Goal: Task Accomplishment & Management: Manage account settings

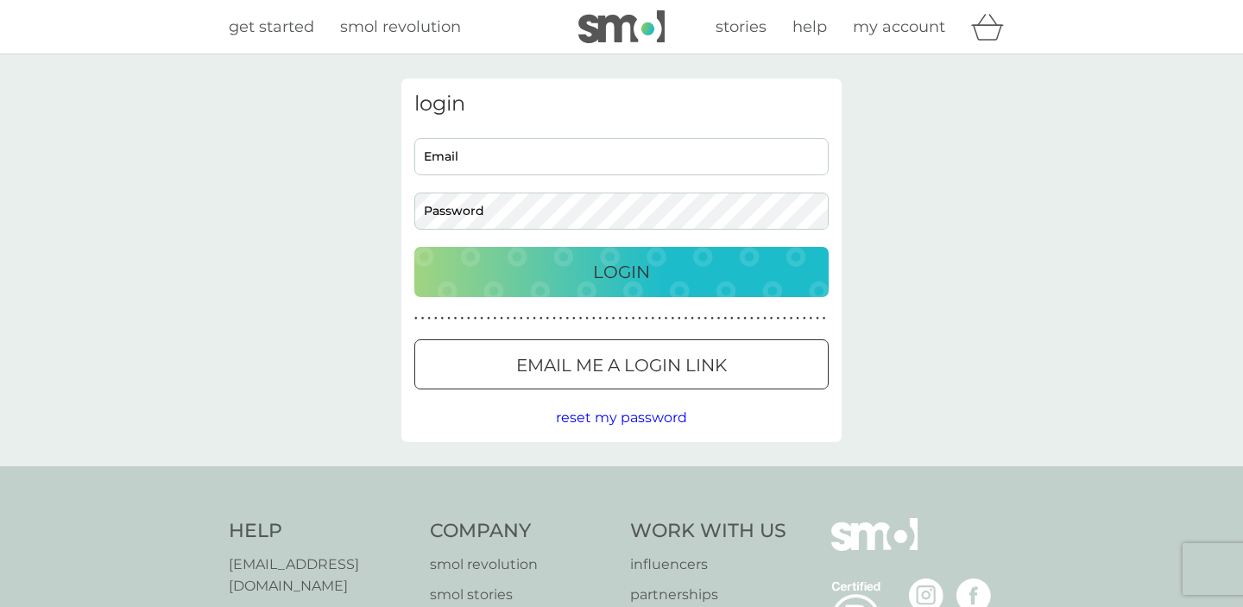
type input "effylillieoddly@gmail.com"
click at [597, 276] on p "Login" at bounding box center [621, 272] width 57 height 28
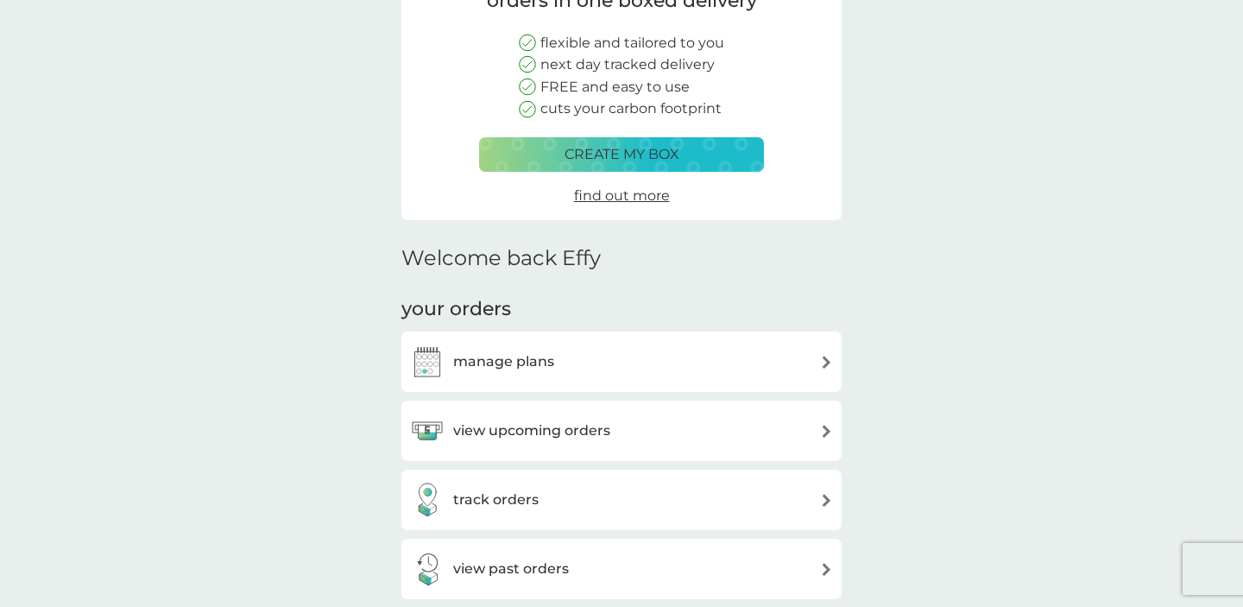
click at [494, 363] on h3 "manage plans" at bounding box center [503, 362] width 101 height 22
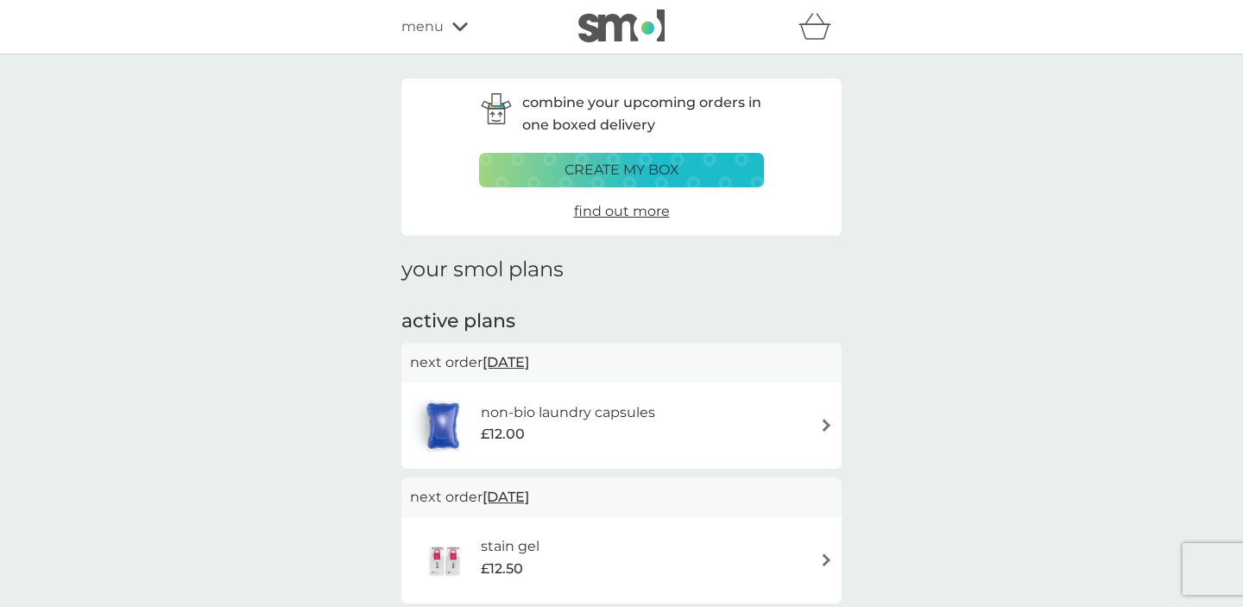
scroll to position [14, 0]
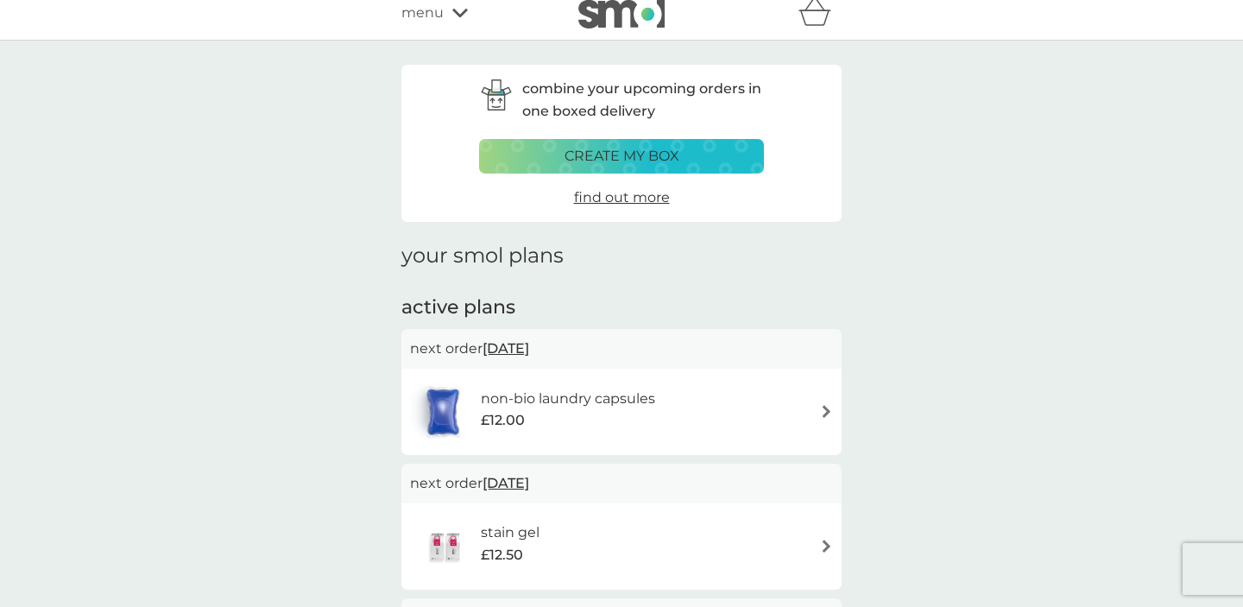
click at [442, 25] on div "refer a friend & you BOTH save smol impact smol shop your smol plans your upcom…" at bounding box center [621, 13] width 440 height 35
click at [429, 22] on span "menu" at bounding box center [422, 13] width 42 height 22
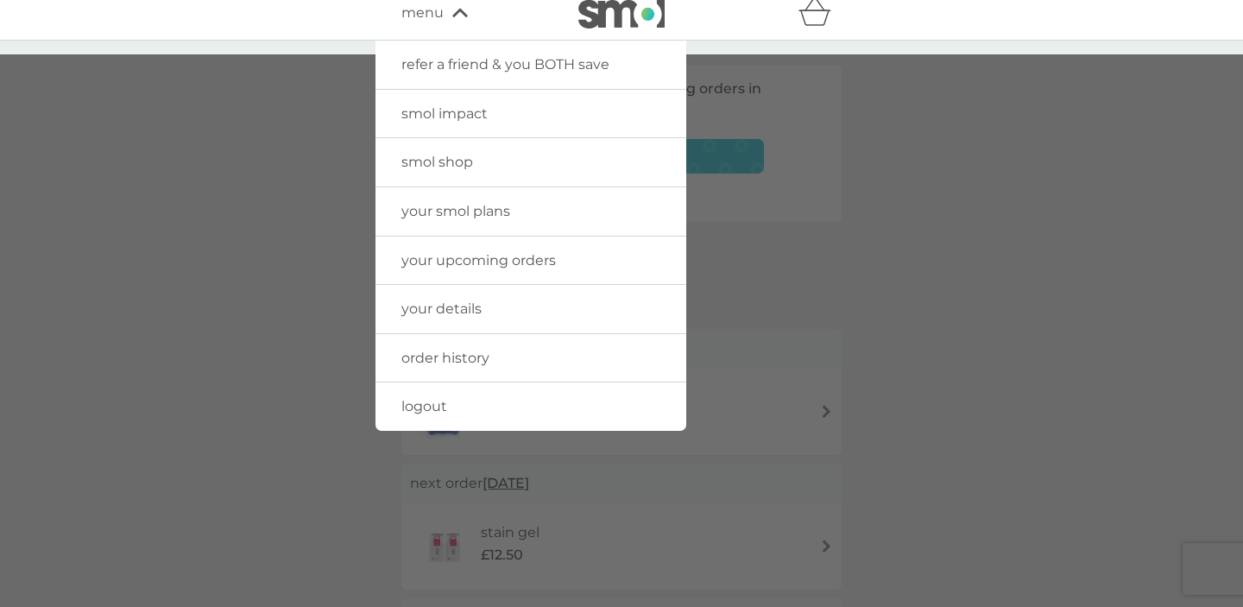
click at [467, 181] on link "smol shop" at bounding box center [531, 162] width 311 height 48
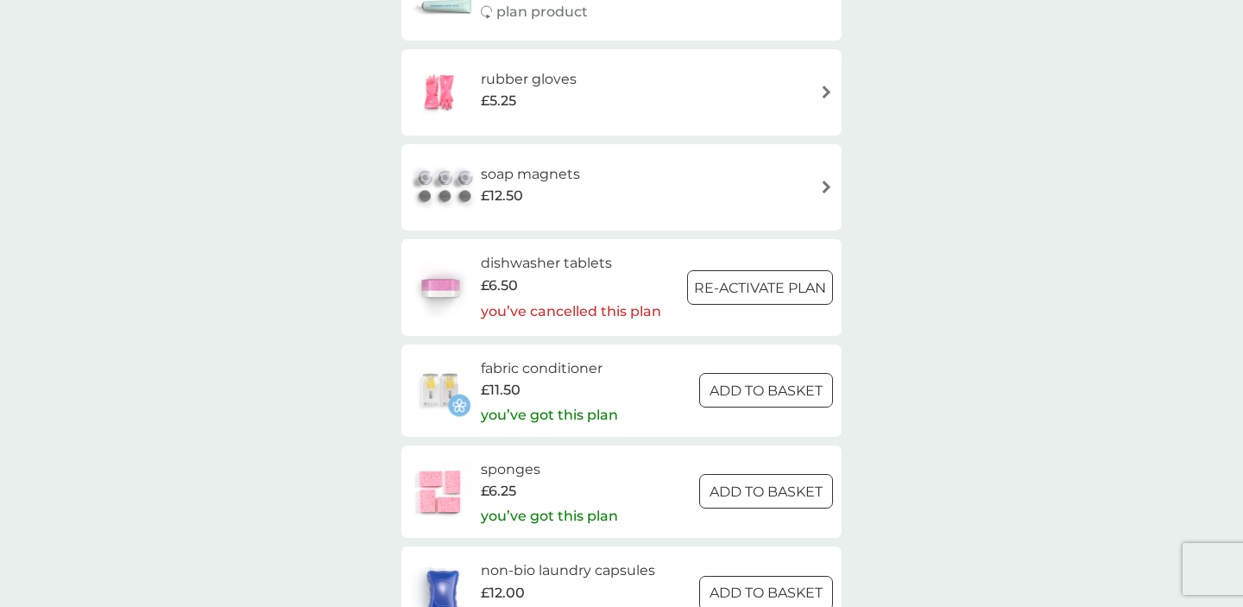
scroll to position [1962, 0]
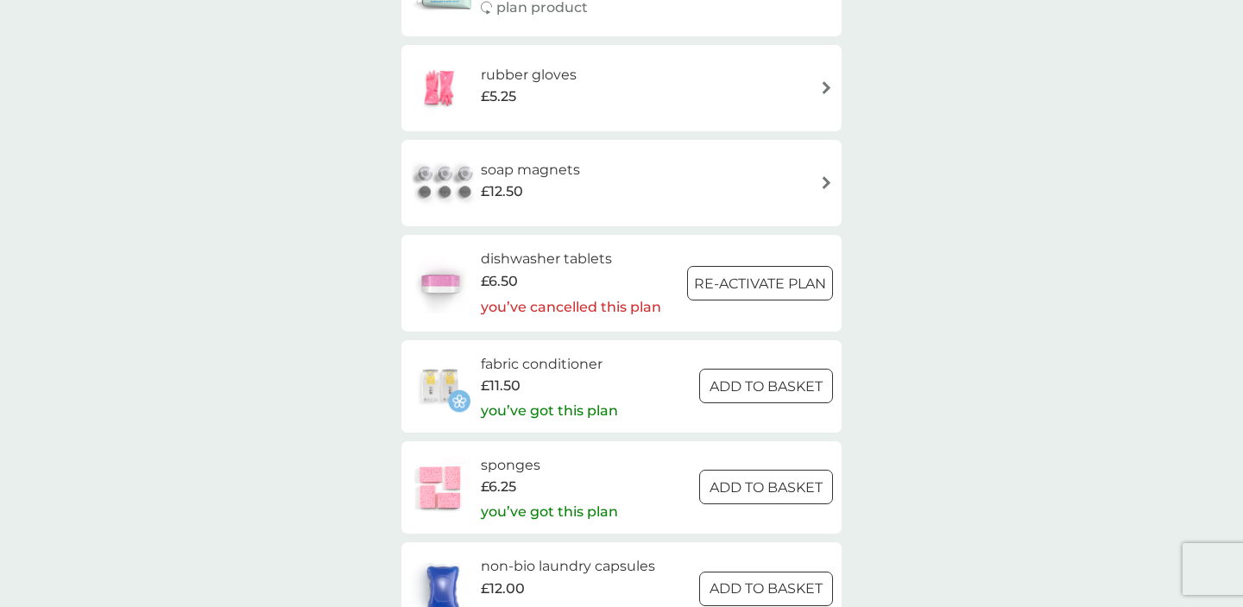
click at [555, 56] on div "rubber gloves £5.25" at bounding box center [621, 88] width 440 height 86
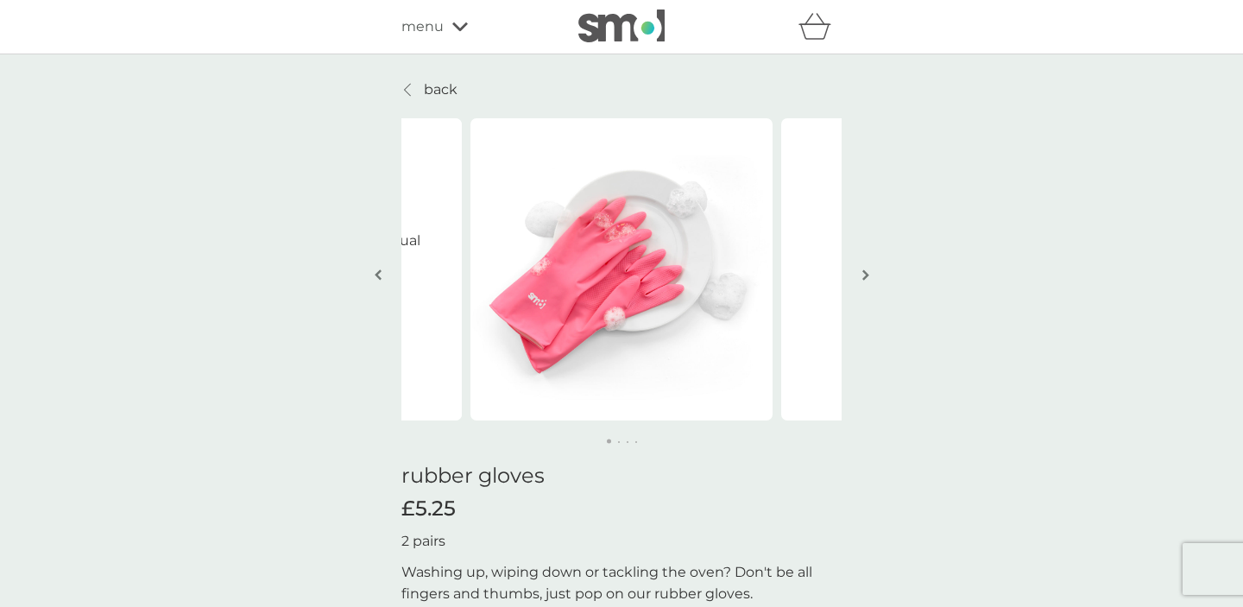
click at [867, 267] on button "button" at bounding box center [865, 276] width 13 height 86
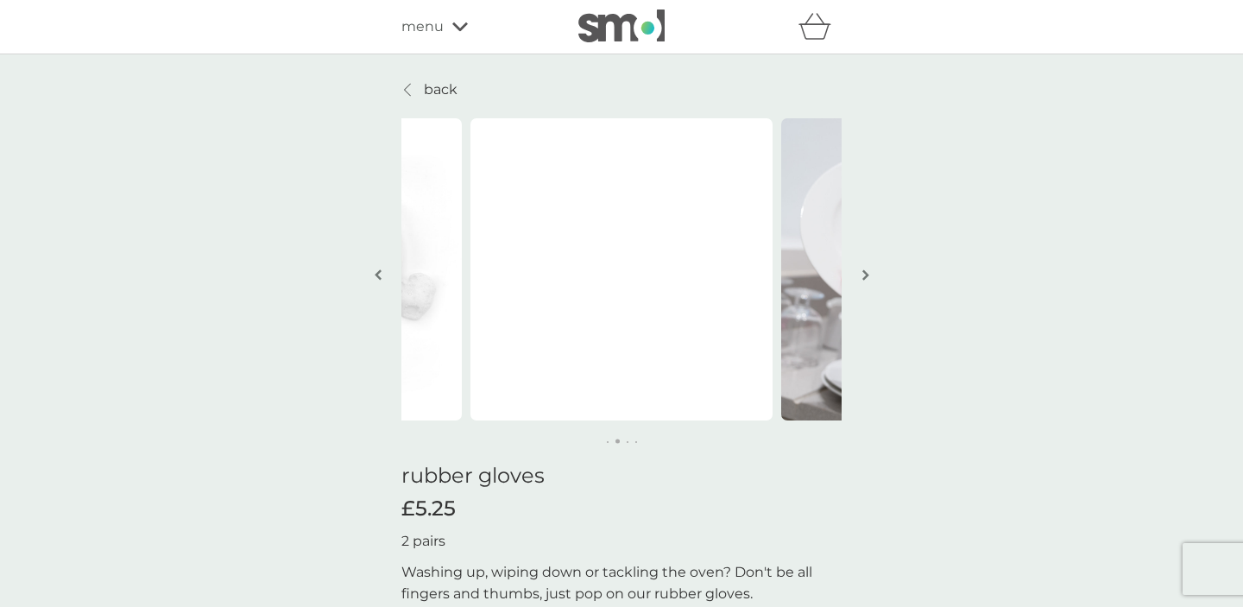
click at [867, 267] on button "button" at bounding box center [865, 276] width 13 height 86
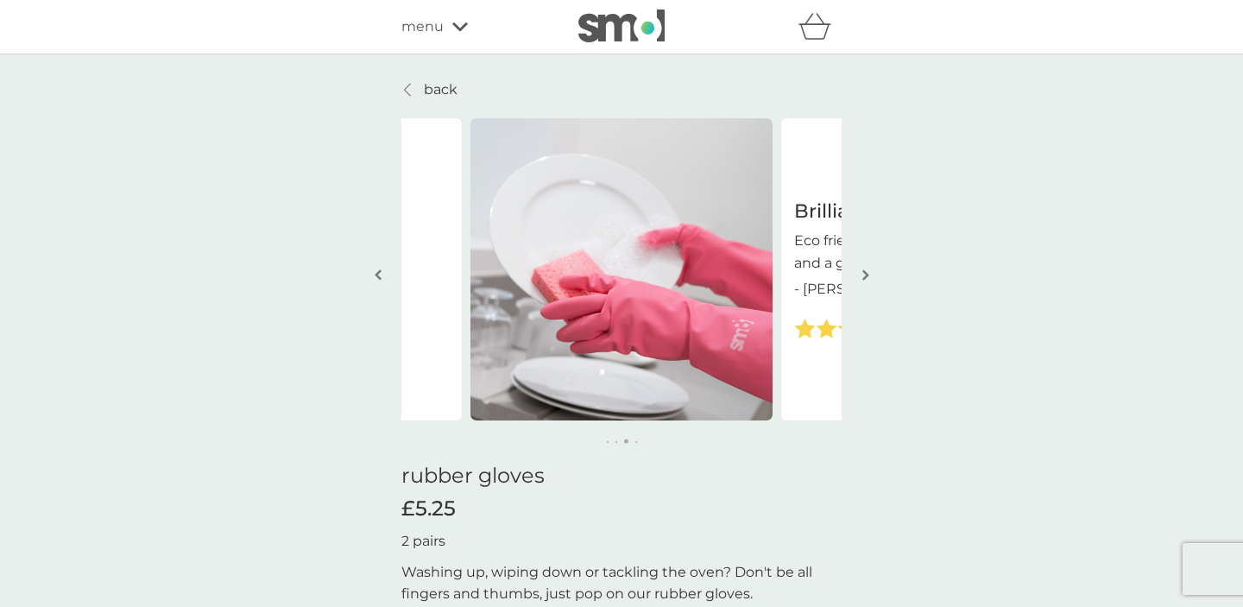
click at [867, 267] on button "button" at bounding box center [865, 276] width 13 height 86
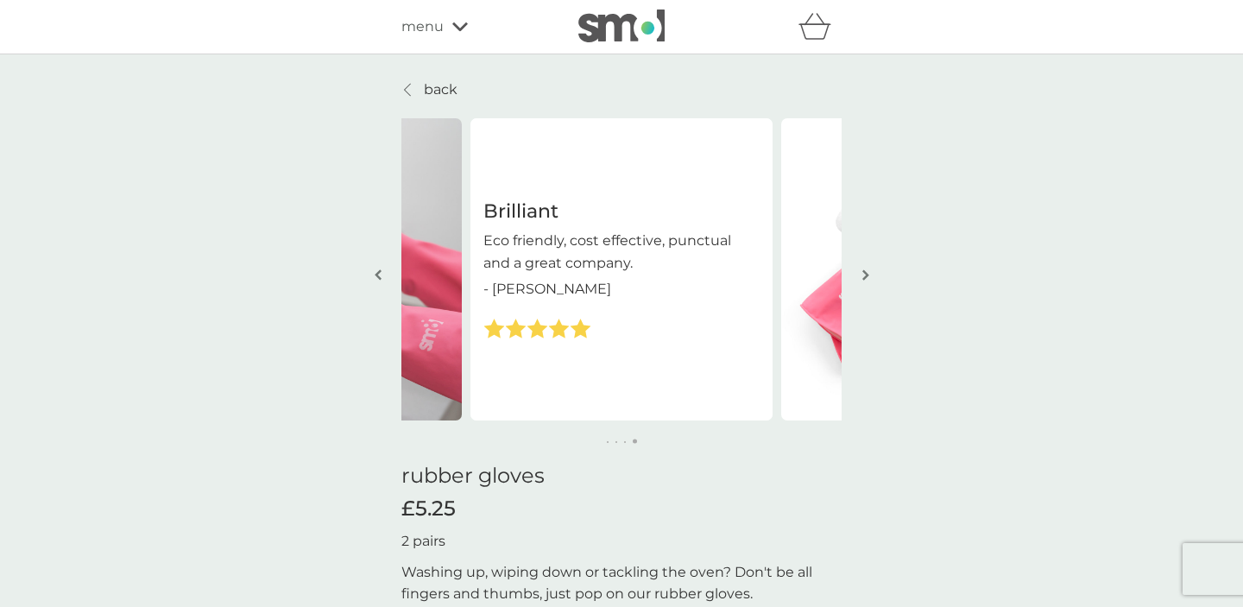
click at [867, 267] on button "button" at bounding box center [865, 276] width 13 height 86
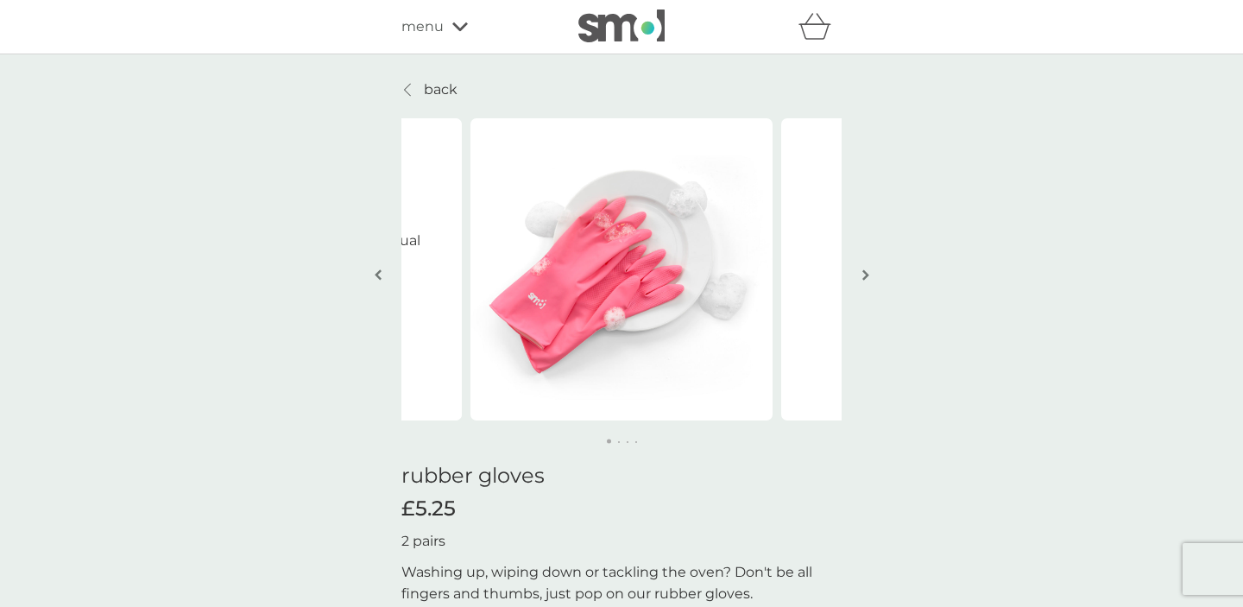
click at [867, 267] on button "button" at bounding box center [865, 276] width 13 height 86
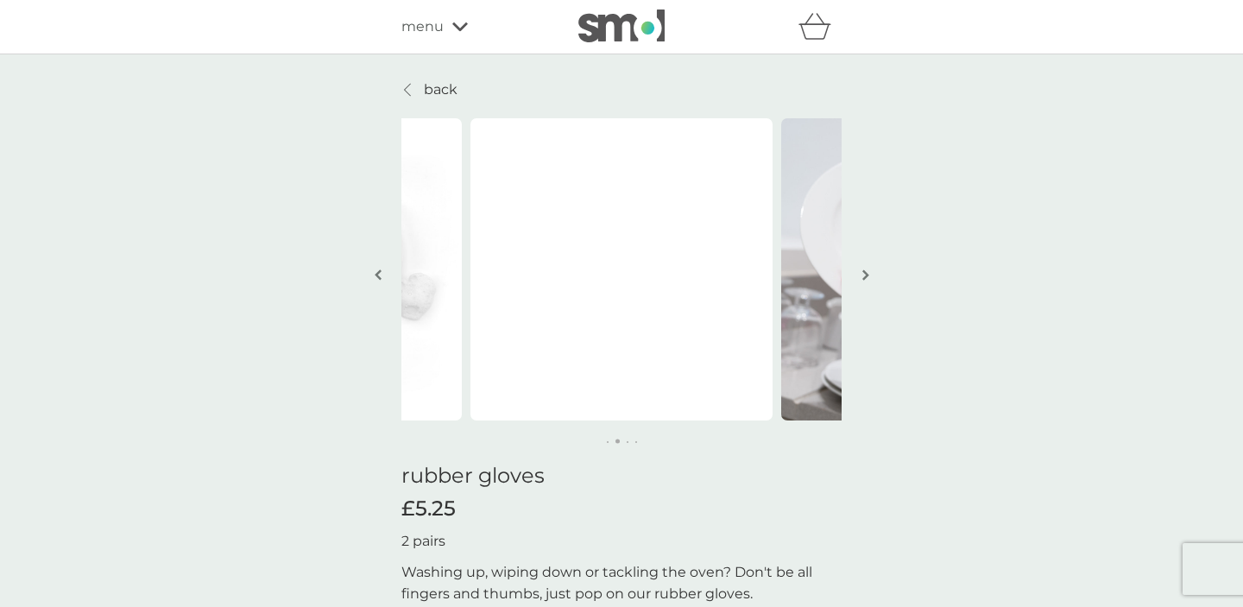
click at [433, 92] on p "back" at bounding box center [441, 90] width 34 height 22
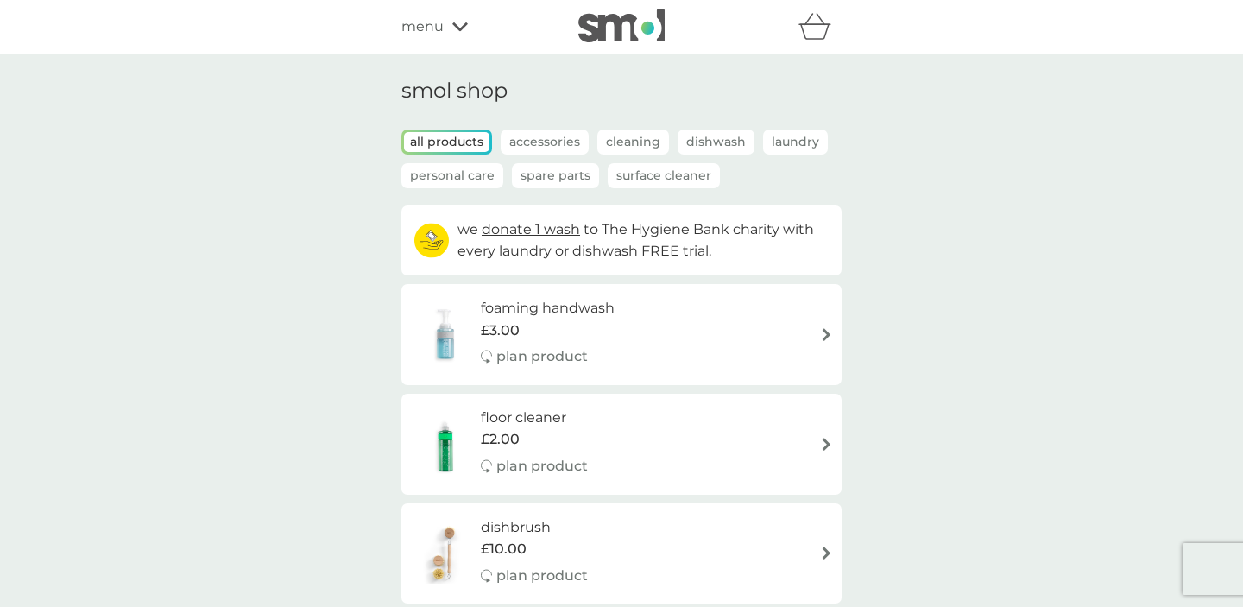
click at [639, 144] on p "Cleaning" at bounding box center [633, 142] width 72 height 25
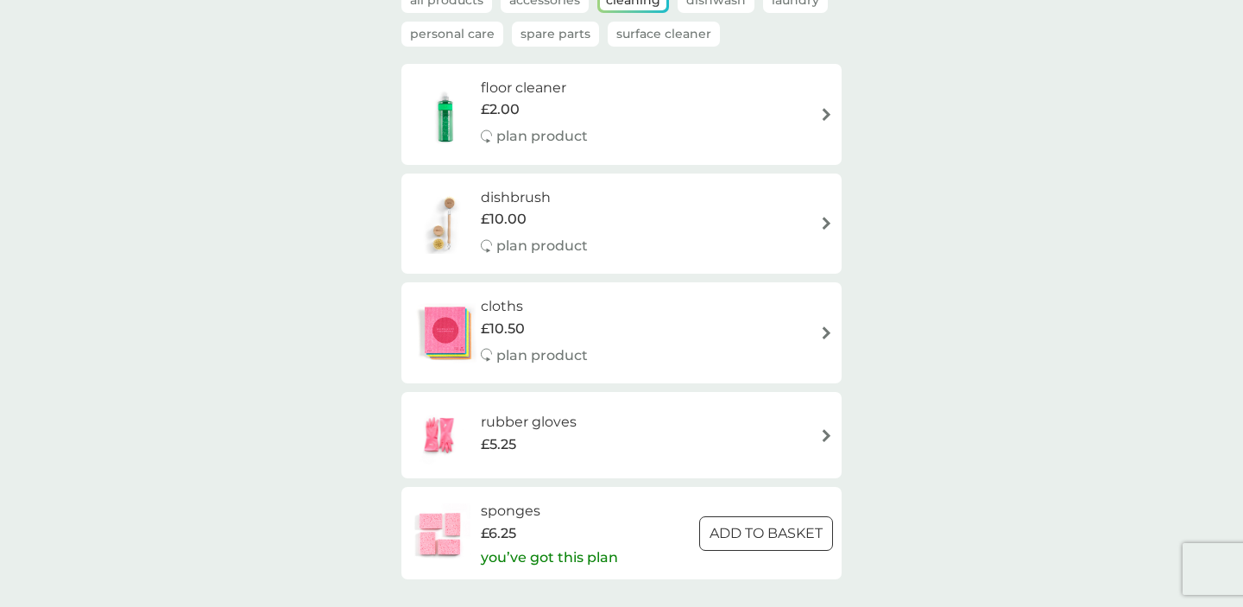
scroll to position [76, 0]
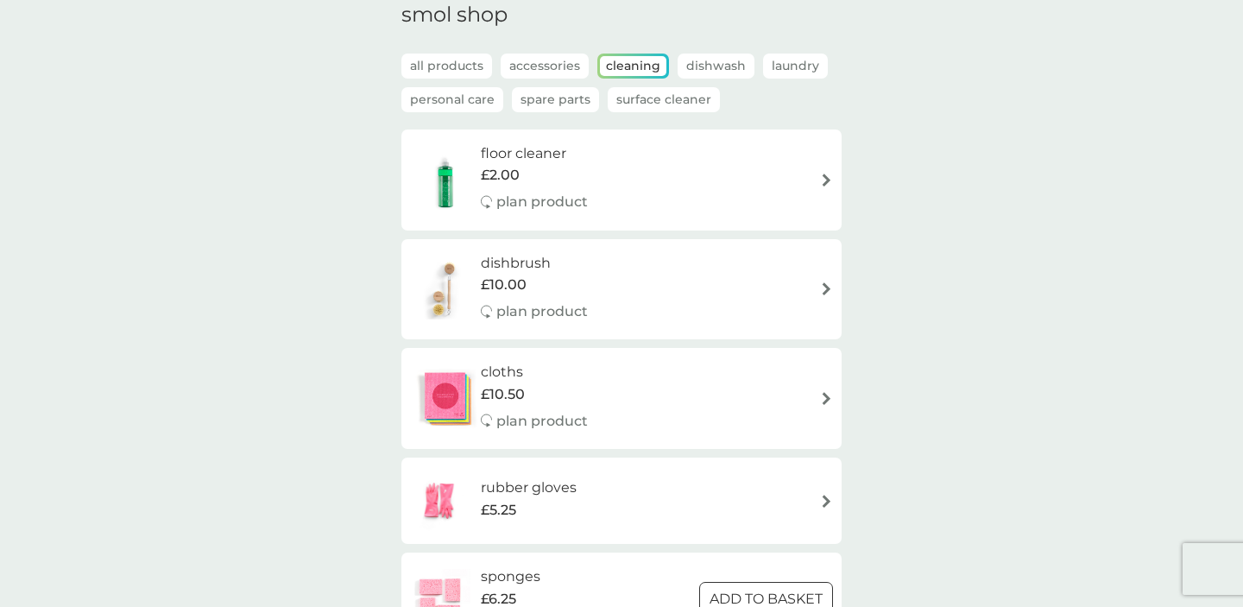
click at [628, 99] on p "Surface Cleaner" at bounding box center [664, 99] width 112 height 25
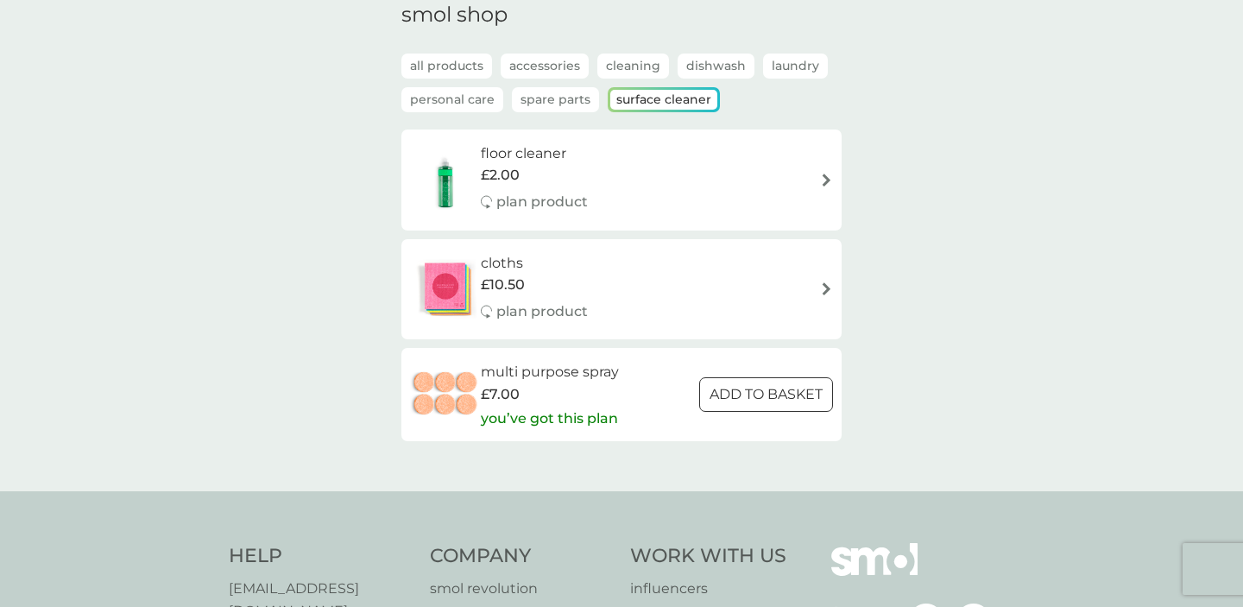
scroll to position [0, 0]
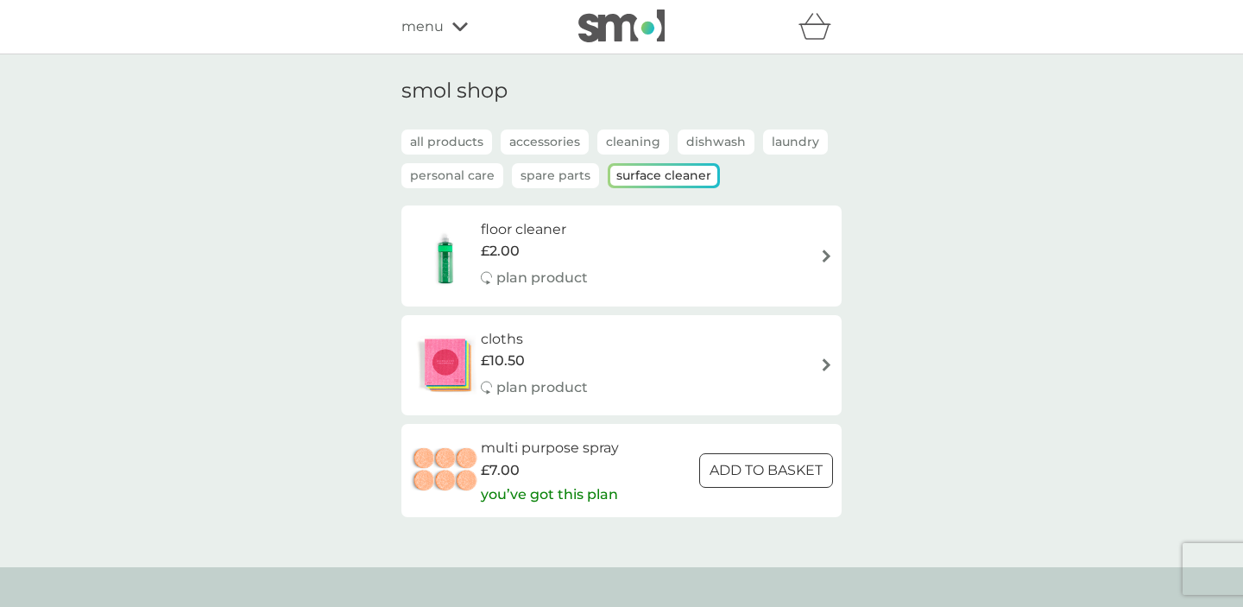
click at [461, 142] on p "all products" at bounding box center [446, 142] width 91 height 25
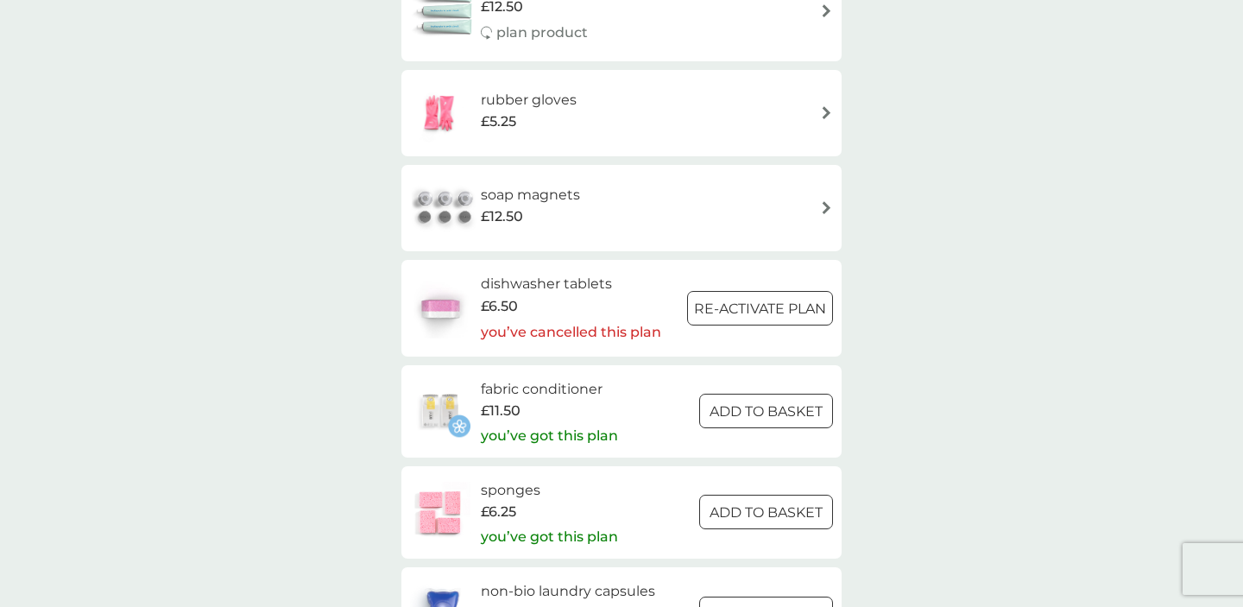
scroll to position [1937, 0]
click at [553, 294] on div "£6.50" at bounding box center [571, 305] width 180 height 22
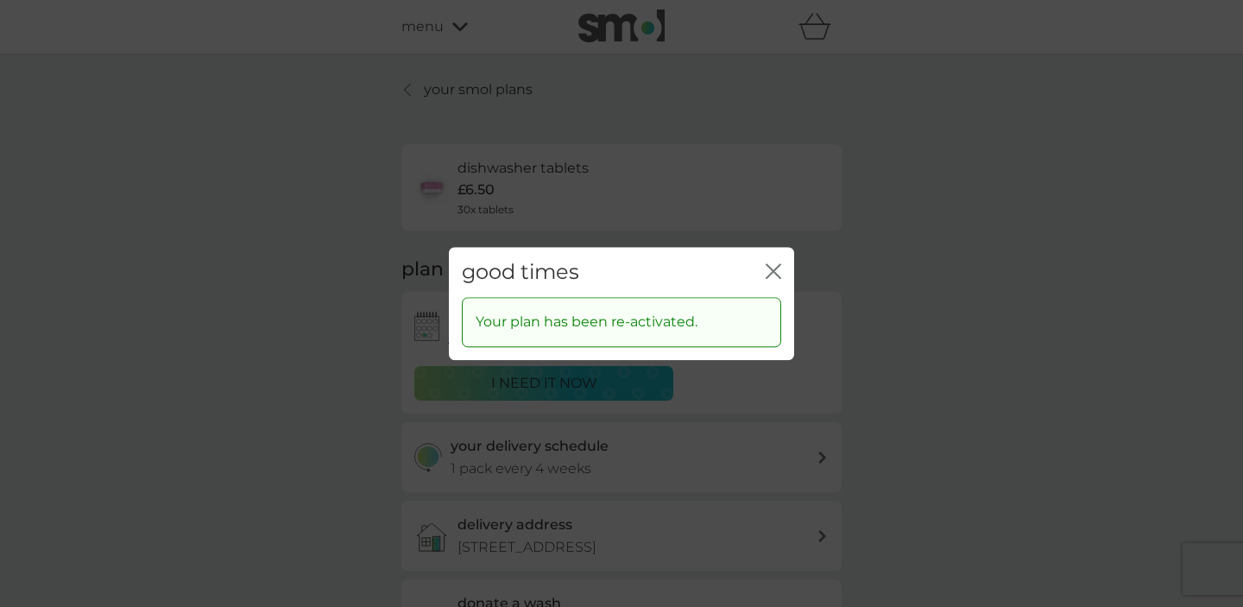
click at [766, 269] on icon "close" at bounding box center [774, 271] width 16 height 16
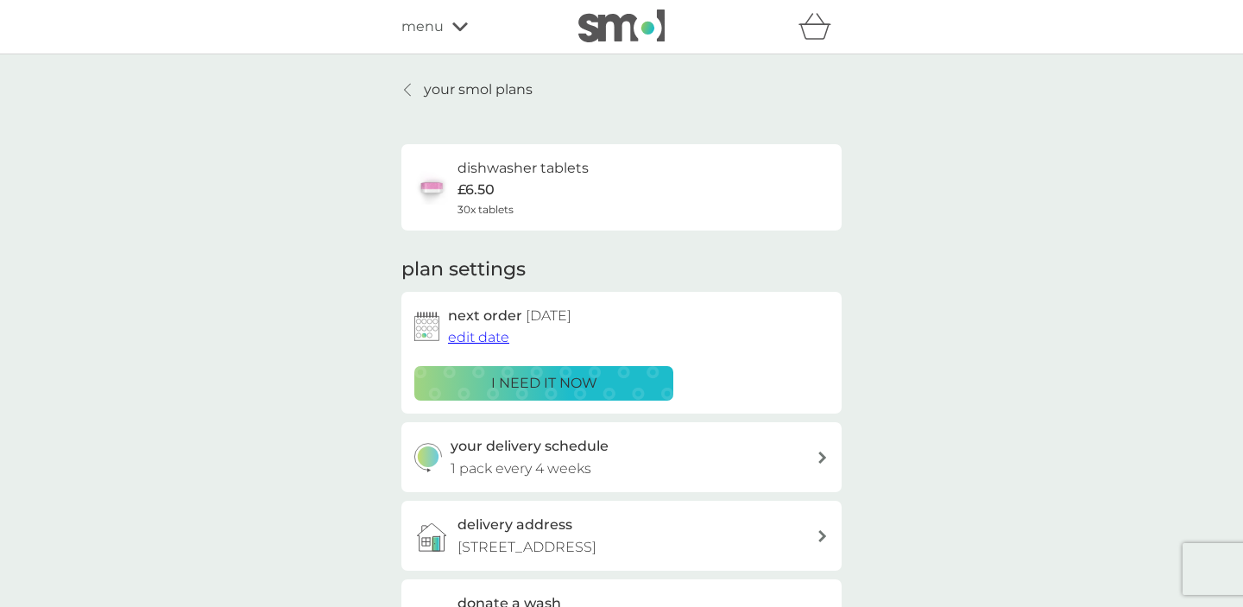
click at [482, 343] on span "edit date" at bounding box center [478, 337] width 61 height 16
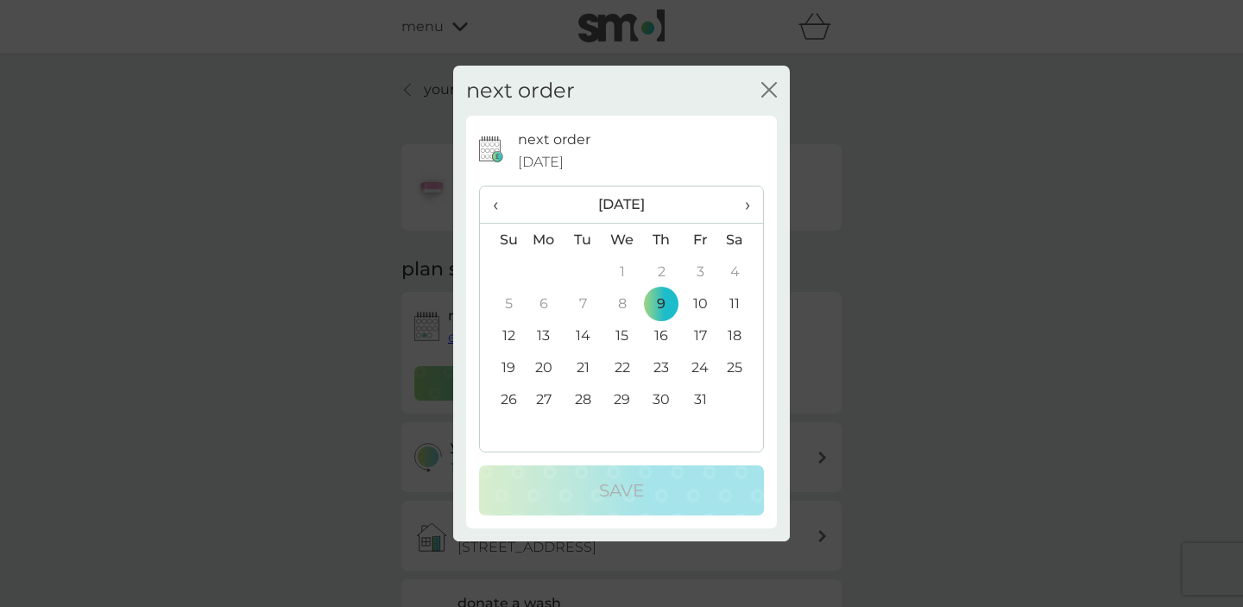
click at [505, 406] on td "26" at bounding box center [502, 399] width 44 height 32
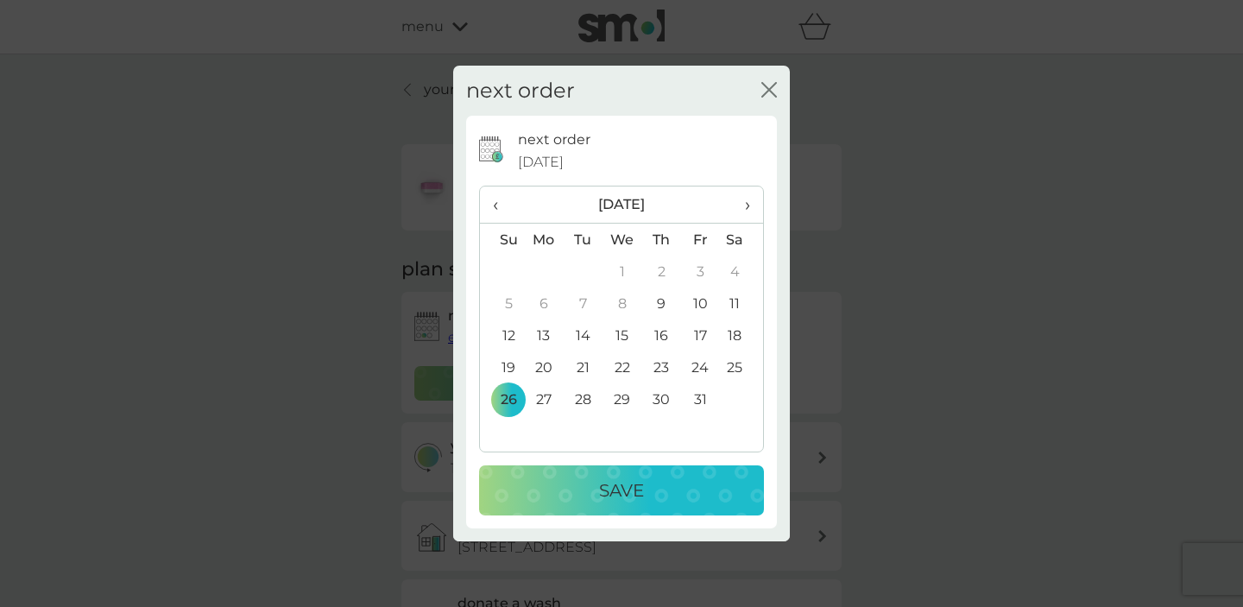
click at [597, 478] on div "Save" at bounding box center [621, 491] width 250 height 28
